Goal: Transaction & Acquisition: Purchase product/service

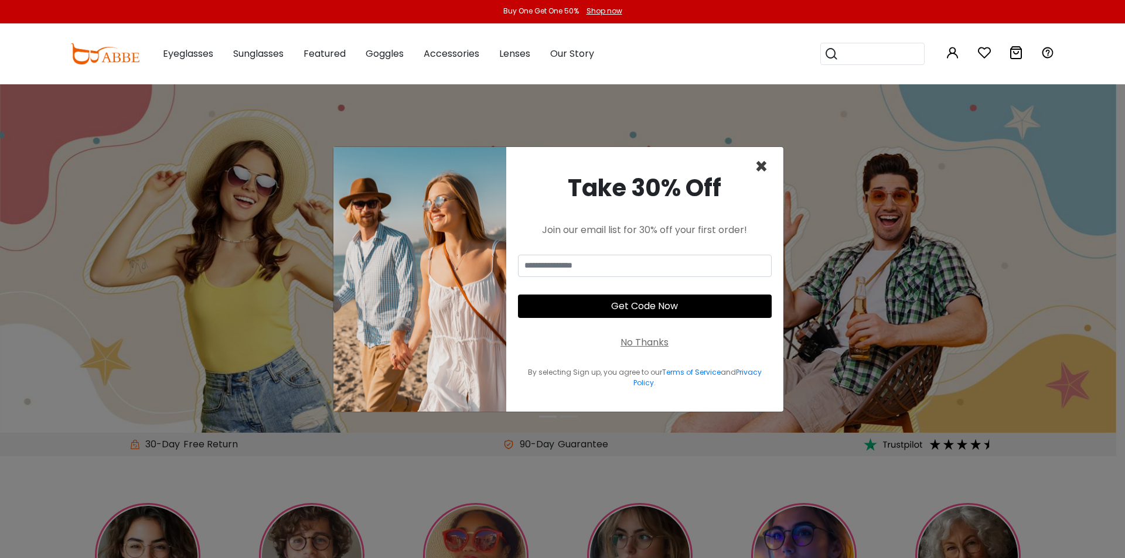
click at [763, 167] on span "×" at bounding box center [761, 167] width 13 height 30
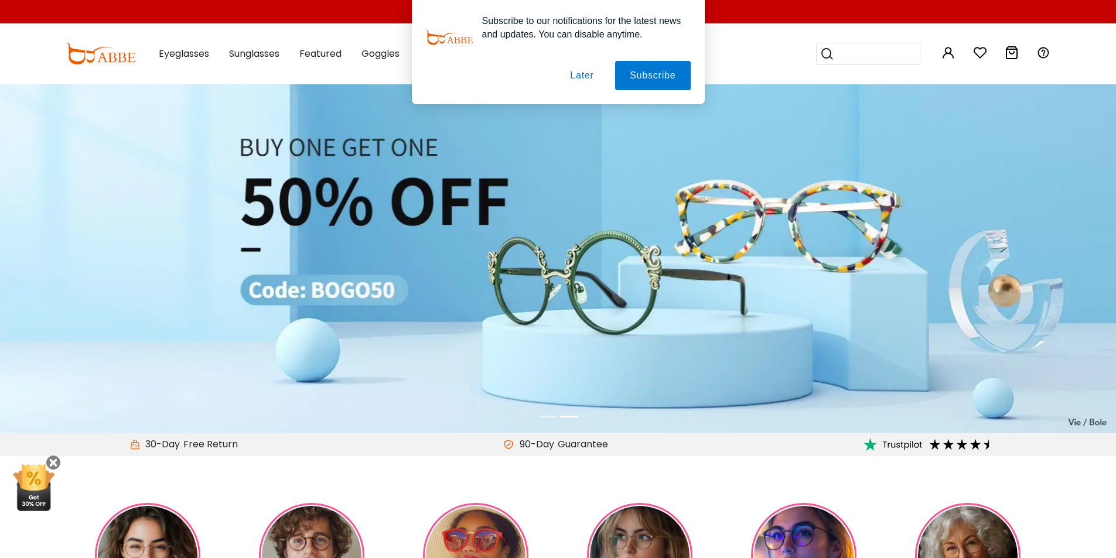
click at [581, 74] on button "Later" at bounding box center [582, 75] width 53 height 29
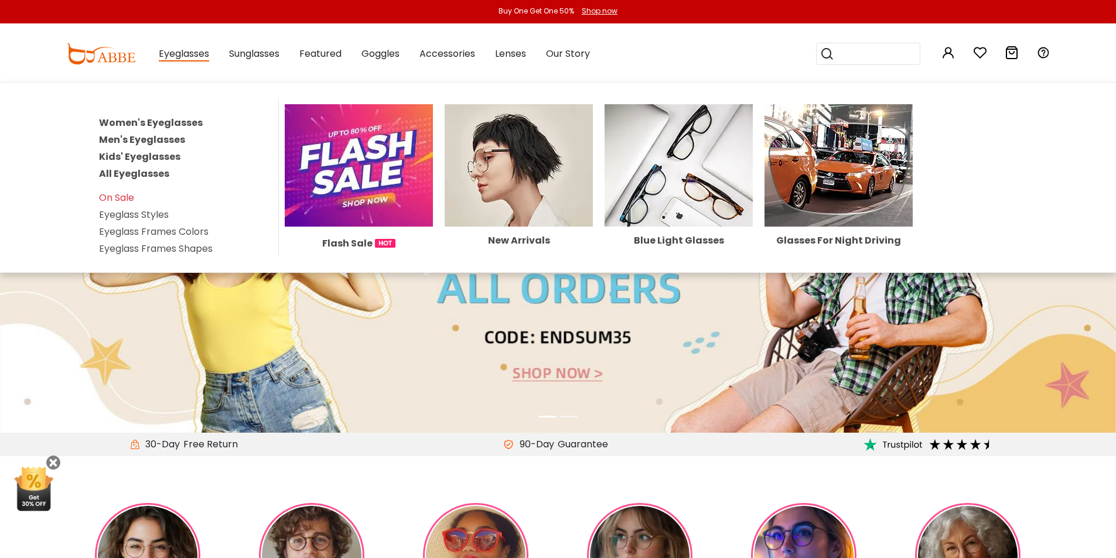
click at [131, 137] on link "Men's Eyeglasses" at bounding box center [142, 139] width 86 height 13
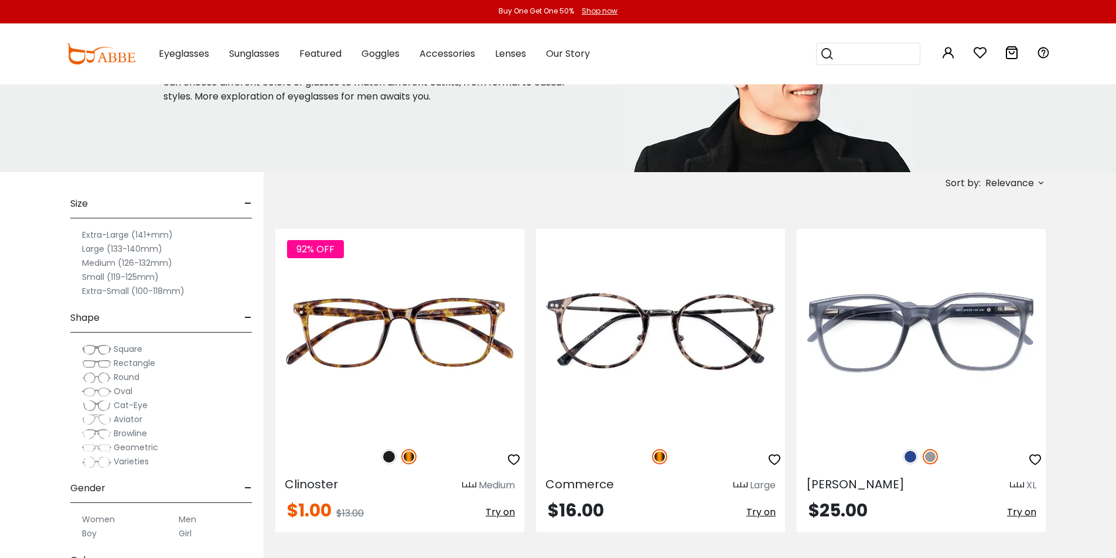
scroll to position [176, 0]
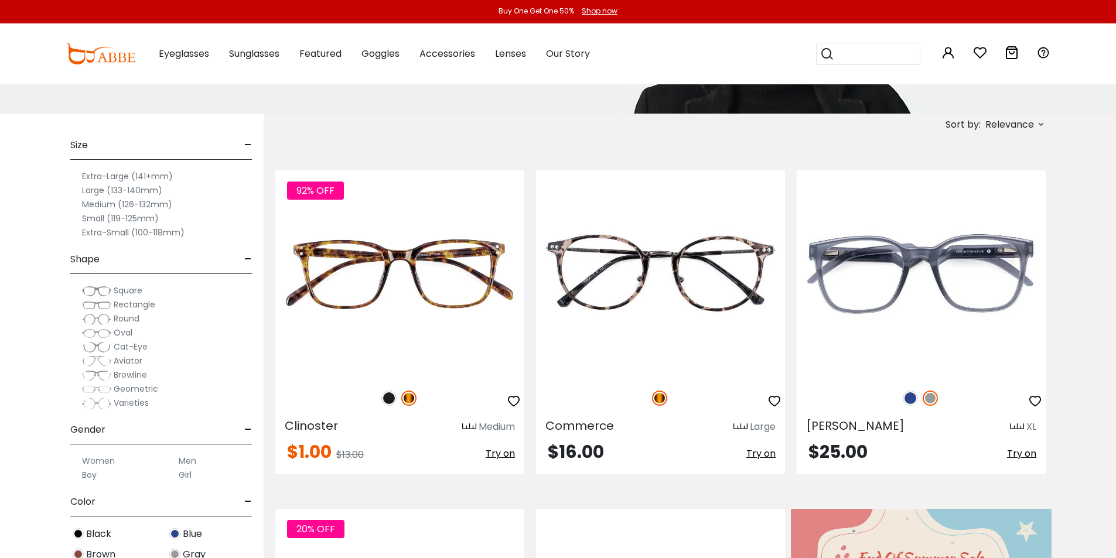
click at [123, 189] on label "Large (133-140mm)" at bounding box center [122, 190] width 80 height 14
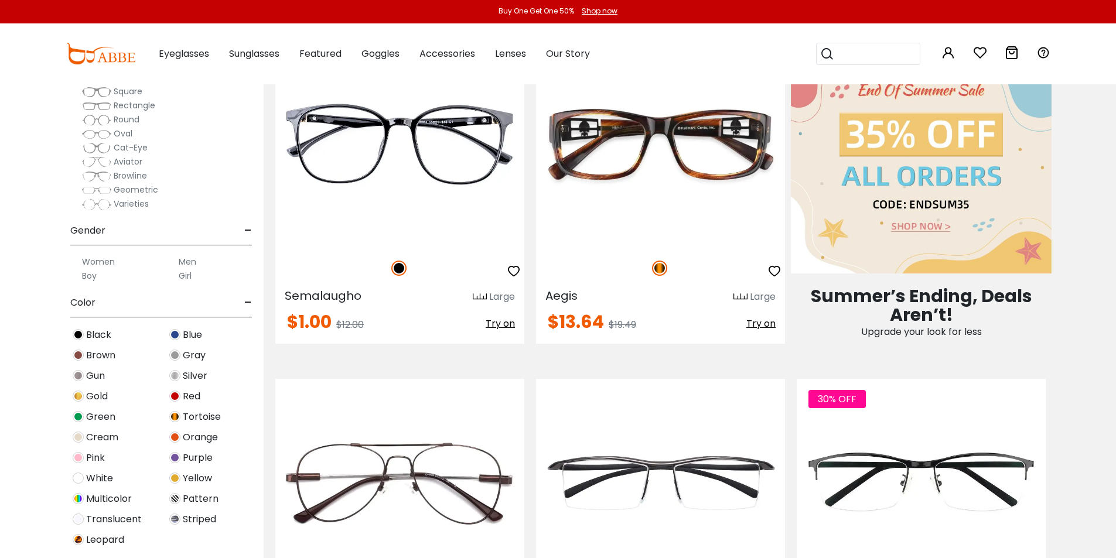
scroll to position [234, 0]
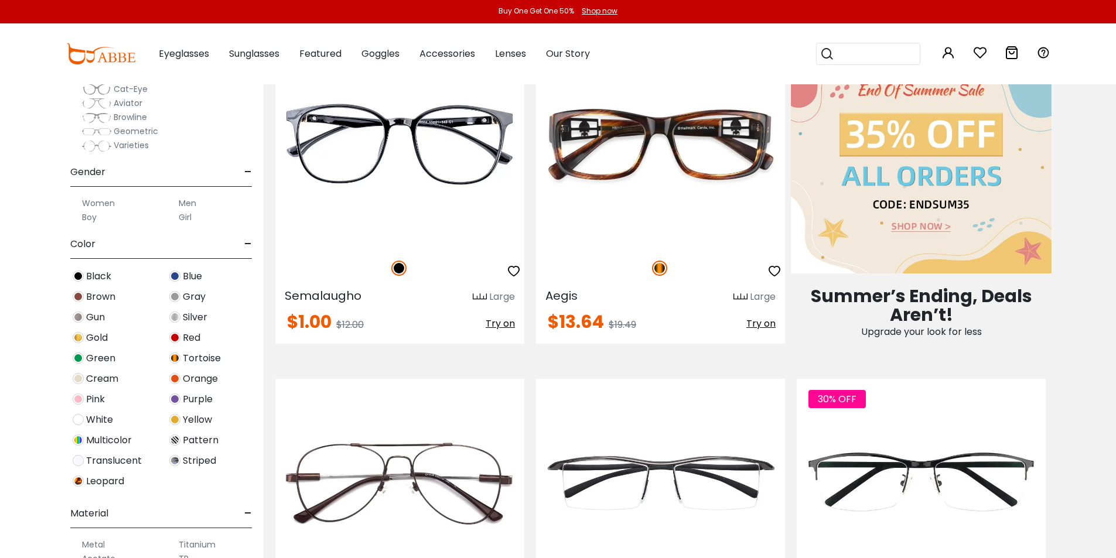
click at [197, 359] on span "Tortoise" at bounding box center [202, 359] width 38 height 14
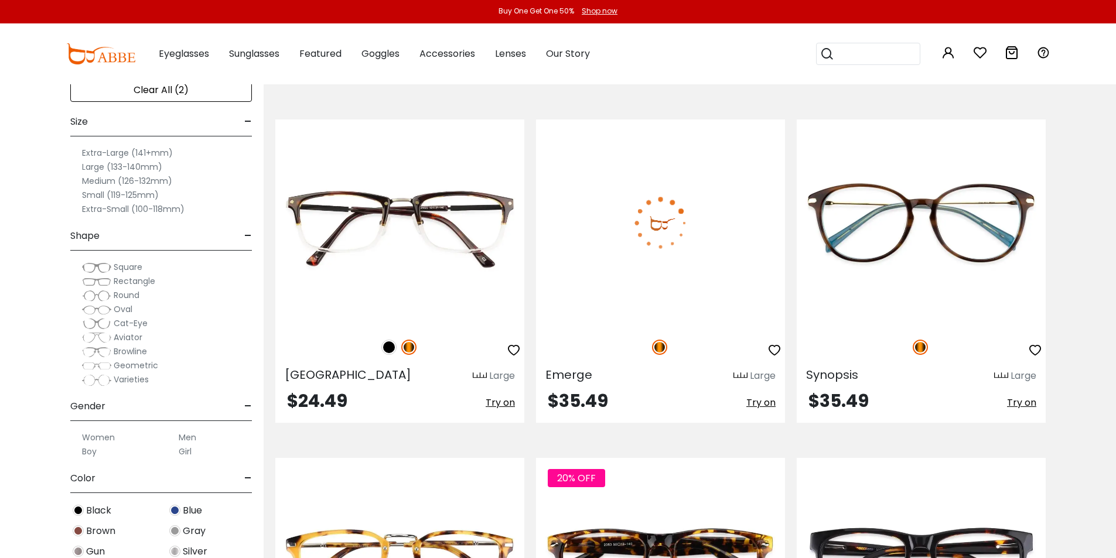
scroll to position [1699, 0]
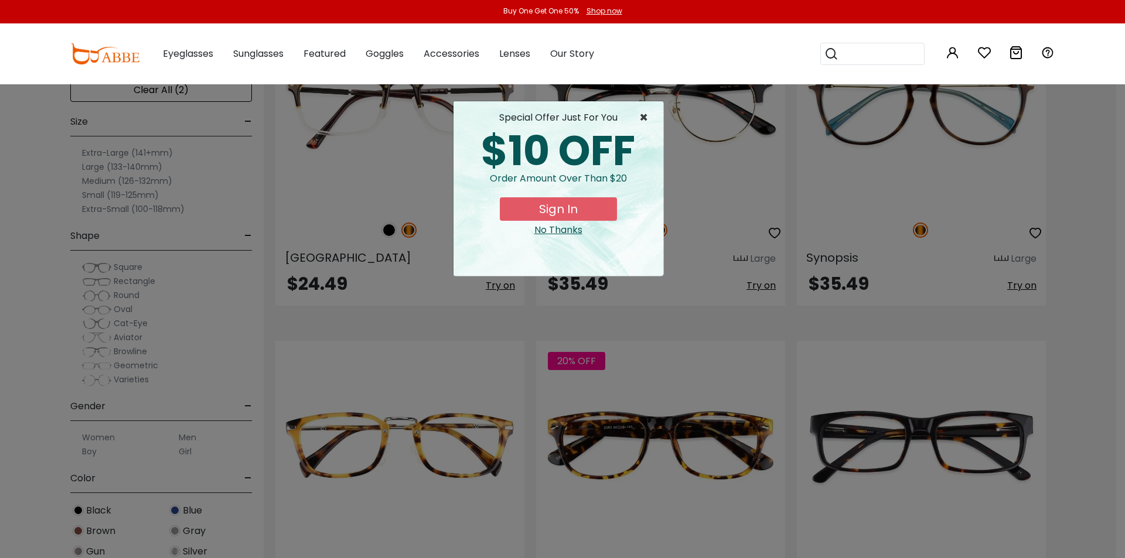
click at [641, 116] on span "×" at bounding box center [646, 118] width 15 height 14
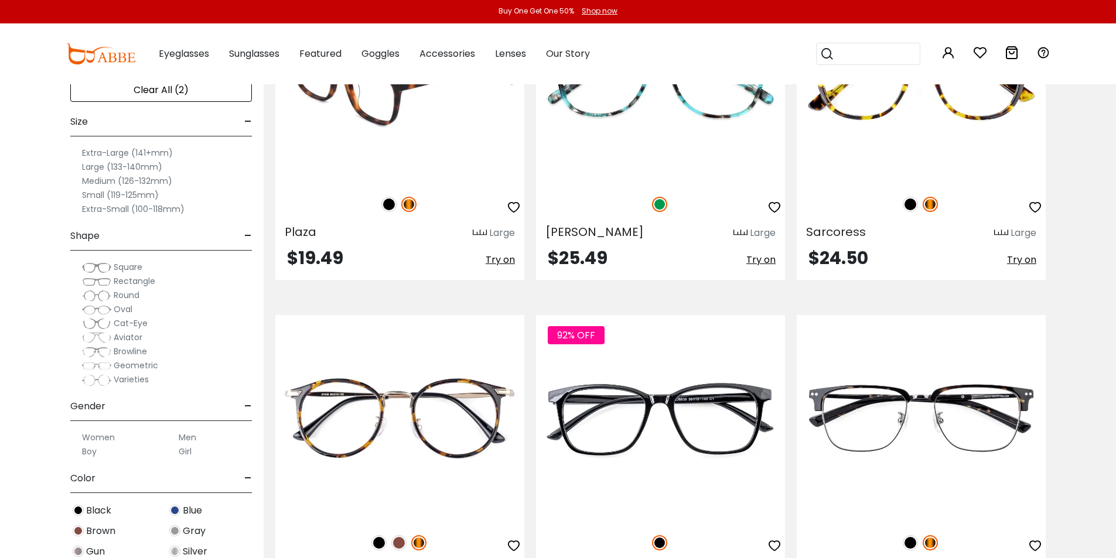
scroll to position [2344, 0]
